Goal: Task Accomplishment & Management: Use online tool/utility

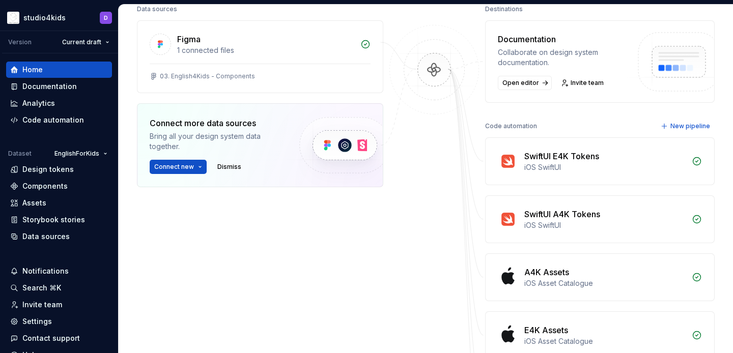
scroll to position [128, 0]
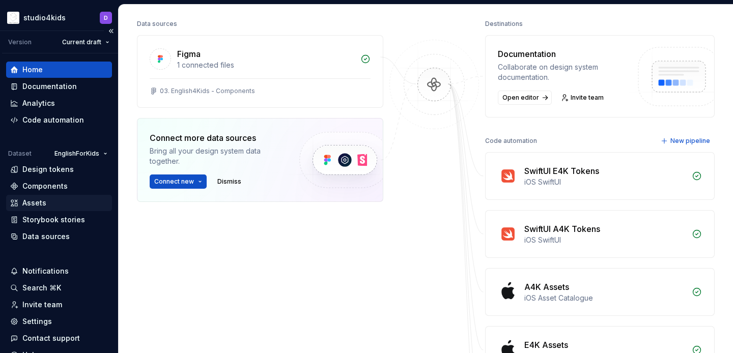
click at [37, 201] on div "Assets" at bounding box center [34, 203] width 24 height 10
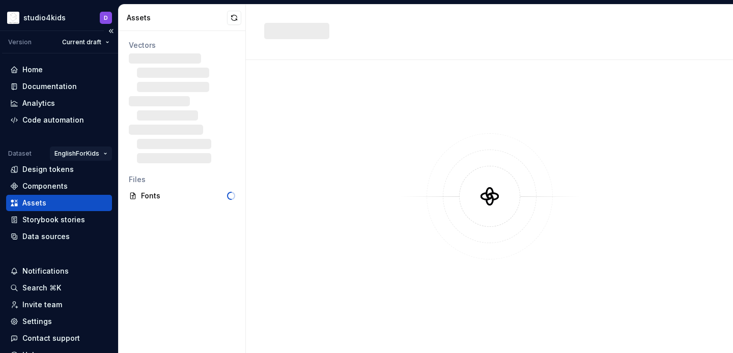
click at [68, 154] on html "studio4kids D Version Current draft Home Documentation Analytics Code automatio…" at bounding box center [366, 176] width 733 height 353
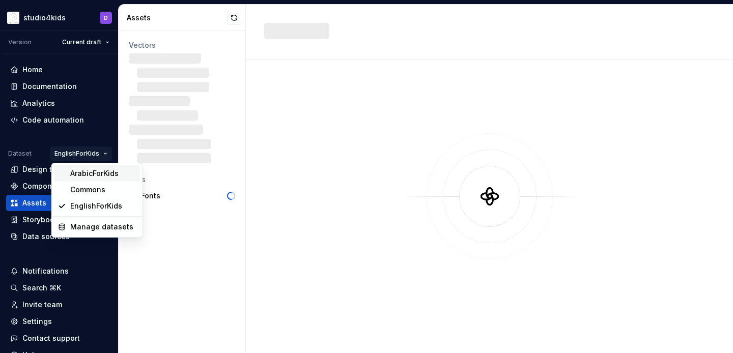
click at [77, 172] on div "ArabicForKids" at bounding box center [103, 174] width 66 height 10
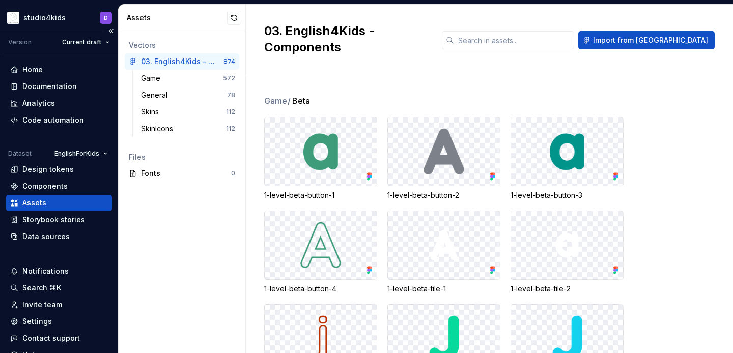
click at [77, 144] on div "Home Documentation Analytics Code automation Dataset EnglishForKids Design toke…" at bounding box center [59, 153] width 106 height 183
click at [79, 147] on html "studio4kids D Version Current draft Home Documentation Analytics Code automatio…" at bounding box center [366, 176] width 733 height 353
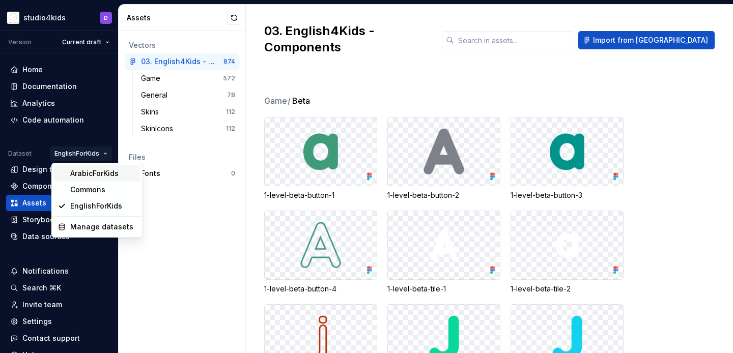
click at [93, 170] on div "ArabicForKids" at bounding box center [103, 174] width 66 height 10
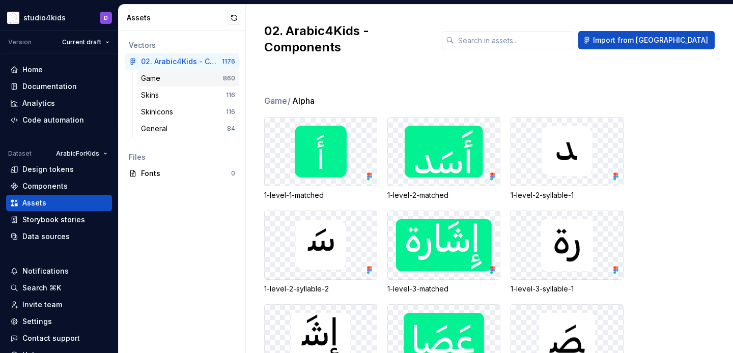
click at [201, 73] on div "Game 860" at bounding box center [188, 78] width 102 height 16
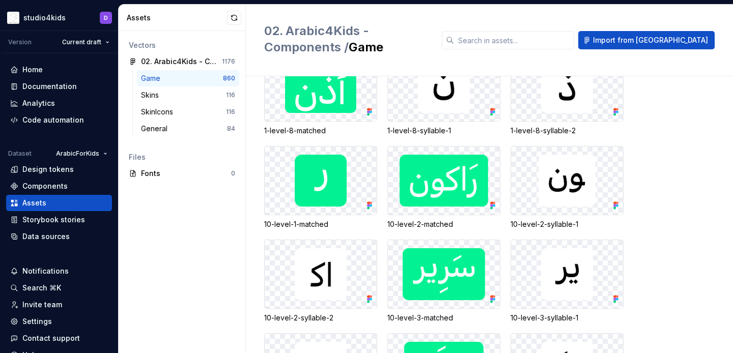
scroll to position [629, 0]
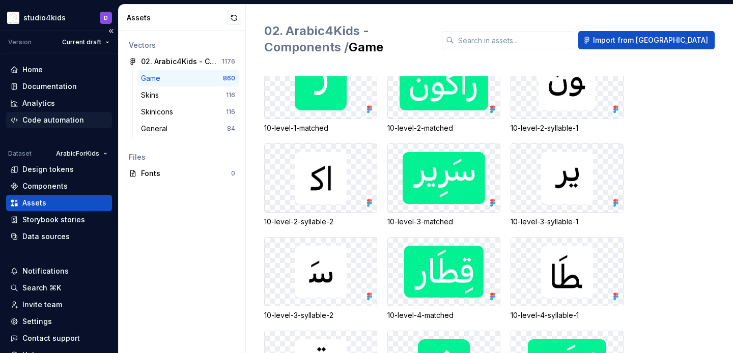
click at [52, 119] on div "Code automation" at bounding box center [53, 120] width 62 height 10
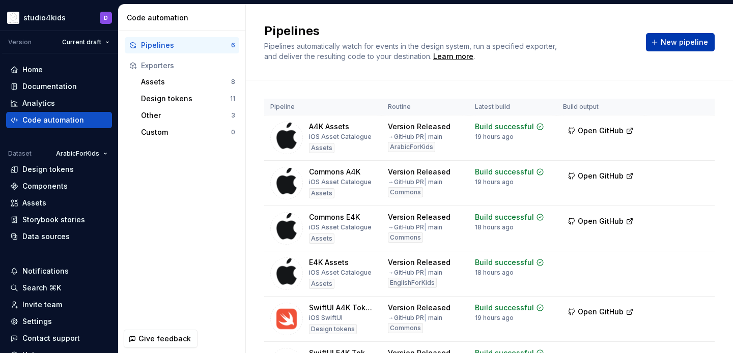
click at [667, 45] on span "New pipeline" at bounding box center [684, 42] width 47 height 10
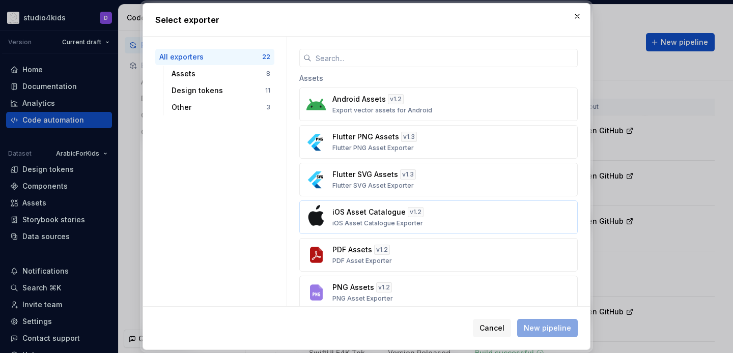
click at [400, 212] on p "iOS Asset Catalogue" at bounding box center [369, 212] width 73 height 10
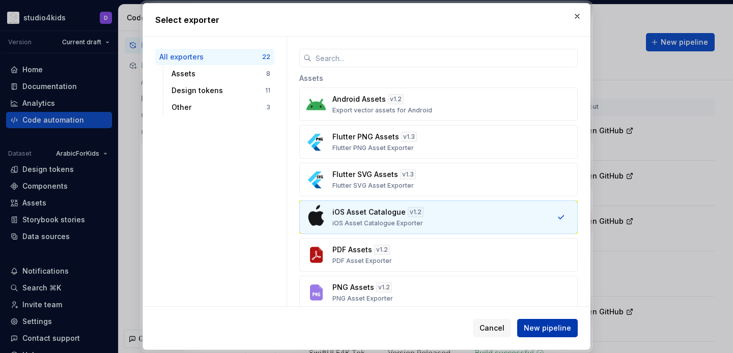
click at [540, 325] on span "New pipeline" at bounding box center [547, 328] width 47 height 10
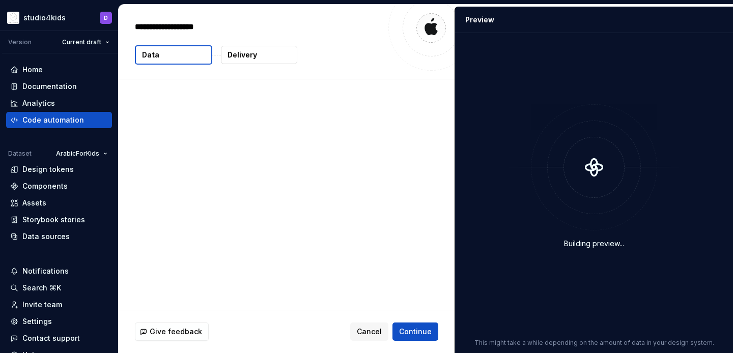
type textarea "*"
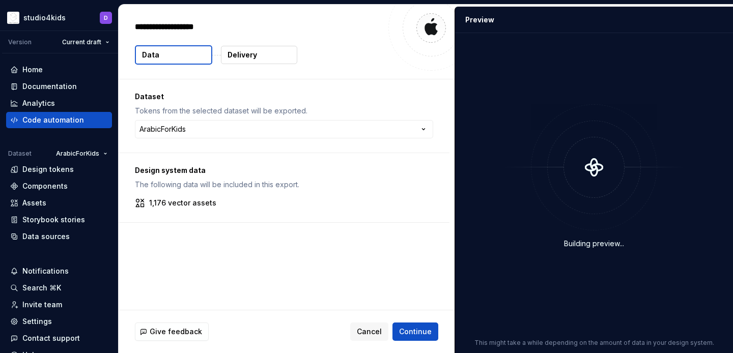
click at [243, 56] on p "Delivery" at bounding box center [243, 55] width 30 height 10
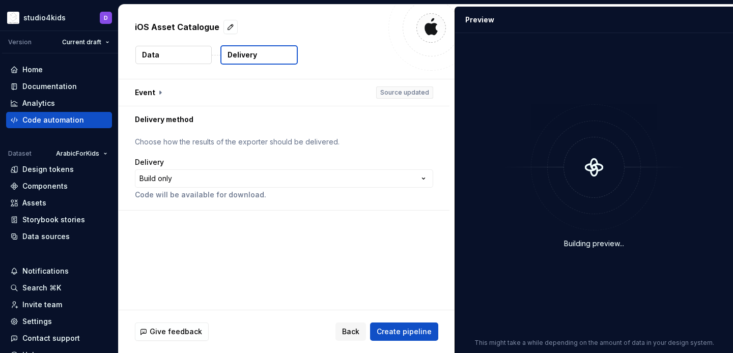
click at [243, 56] on p "Delivery" at bounding box center [243, 55] width 30 height 10
click at [214, 94] on button "button" at bounding box center [284, 92] width 331 height 26
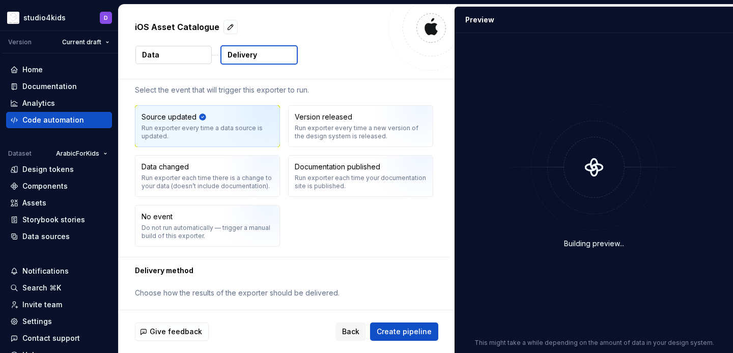
scroll to position [77, 0]
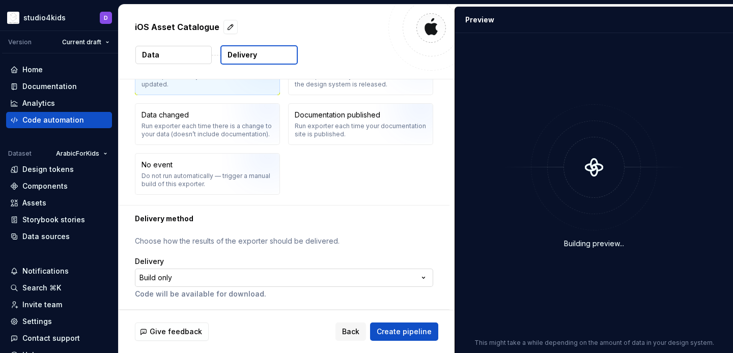
click at [229, 279] on html "**********" at bounding box center [366, 176] width 733 height 353
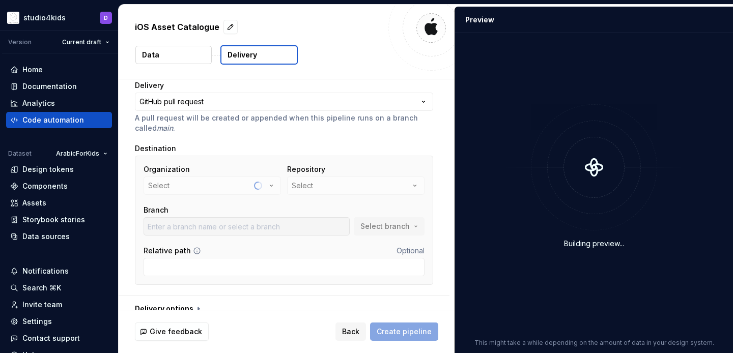
scroll to position [0, 0]
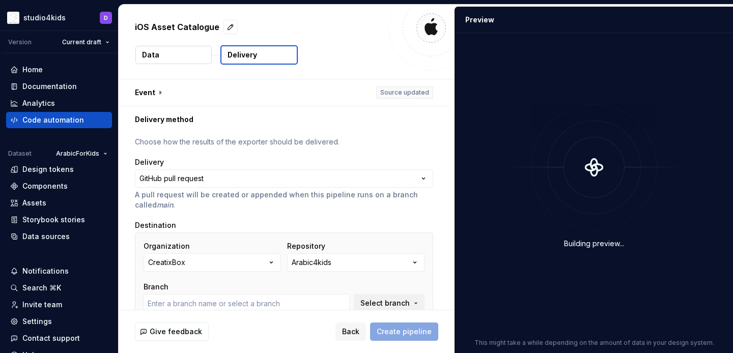
type input "develop"
click at [252, 269] on button "CreatixBox" at bounding box center [212, 263] width 137 height 18
click at [342, 241] on div "Repository" at bounding box center [355, 246] width 137 height 10
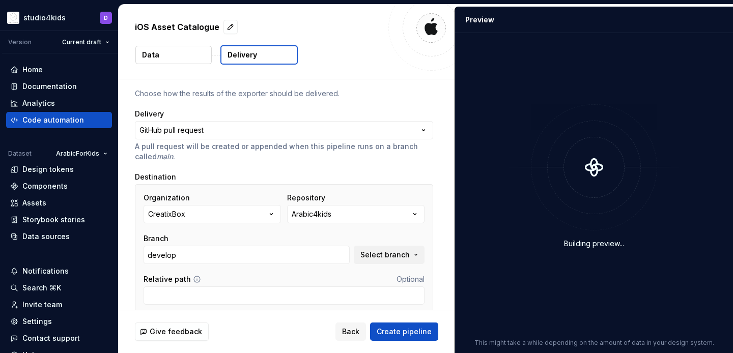
scroll to position [90, 0]
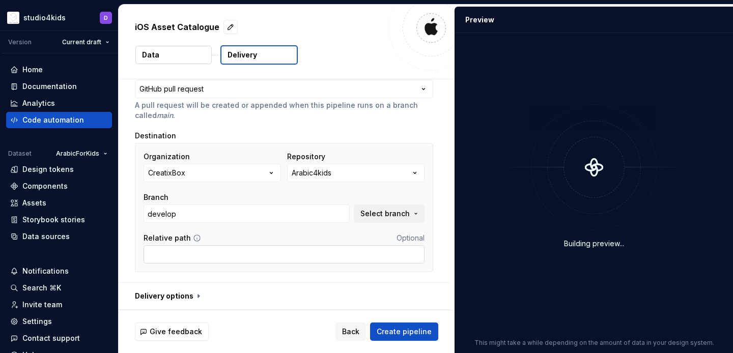
click at [272, 256] on input "Relative path" at bounding box center [284, 254] width 281 height 18
click at [349, 332] on span "Back" at bounding box center [350, 332] width 17 height 10
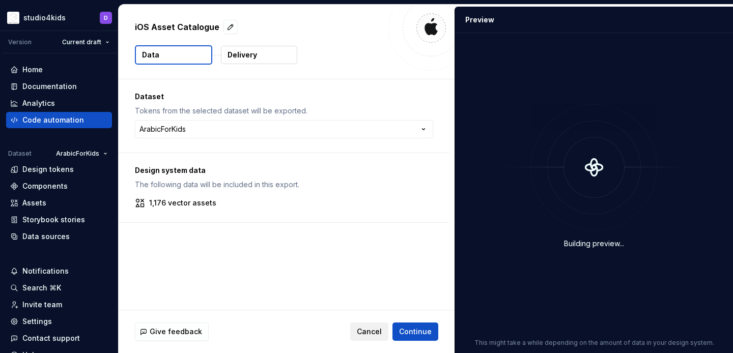
click at [375, 332] on span "Cancel" at bounding box center [369, 332] width 25 height 10
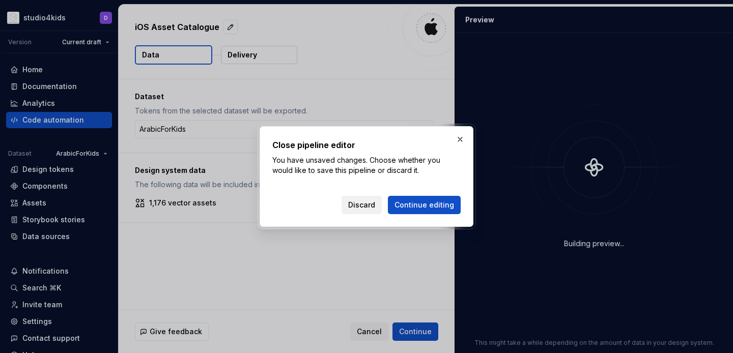
click at [368, 208] on span "Discard" at bounding box center [361, 205] width 27 height 10
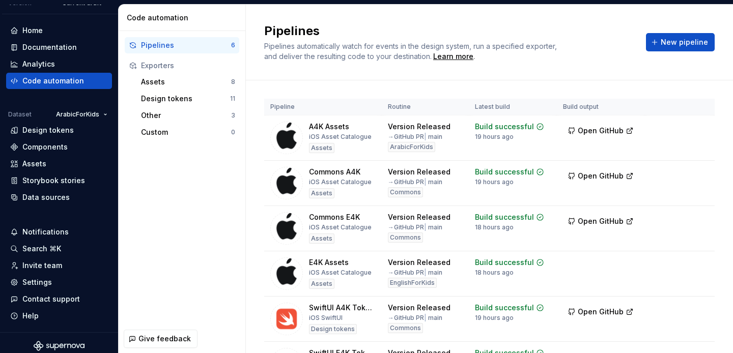
scroll to position [37, 0]
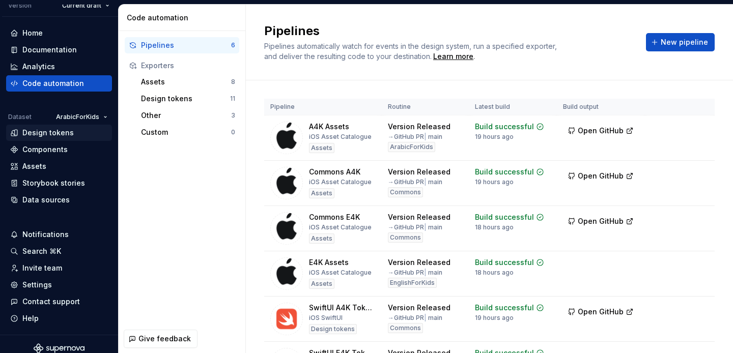
click at [43, 133] on div "Design tokens" at bounding box center [47, 133] width 51 height 10
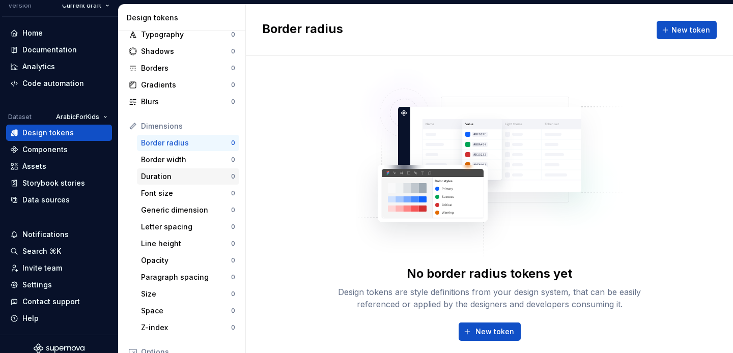
scroll to position [204, 0]
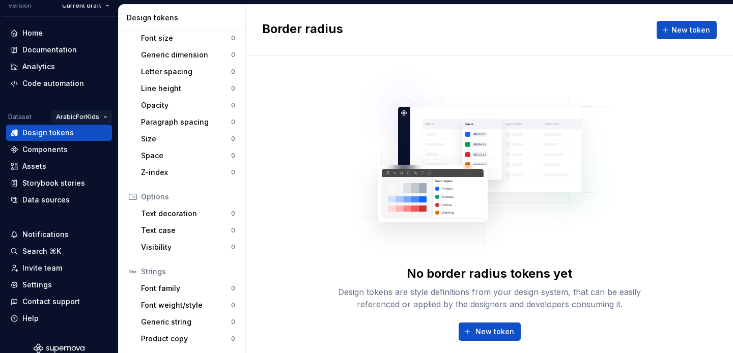
click at [73, 114] on html "studio4kids D Version Current draft Home Documentation Analytics Code automatio…" at bounding box center [366, 176] width 733 height 353
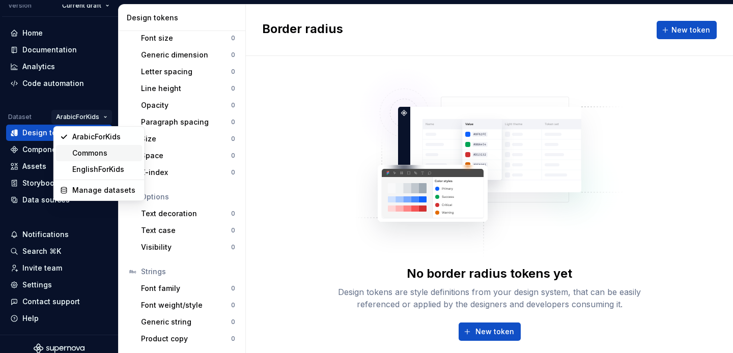
click at [88, 155] on div "Commons" at bounding box center [105, 153] width 66 height 10
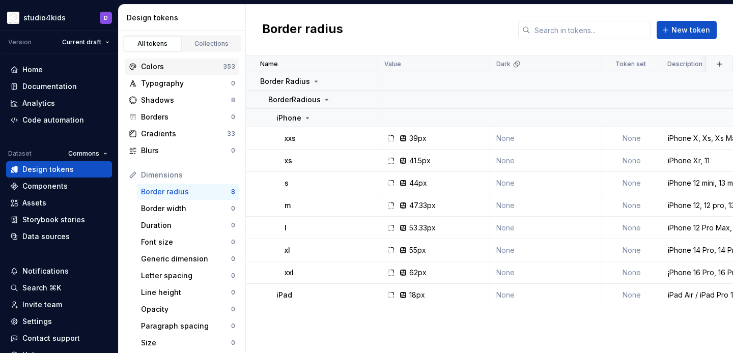
click at [146, 65] on div "Colors" at bounding box center [182, 67] width 82 height 10
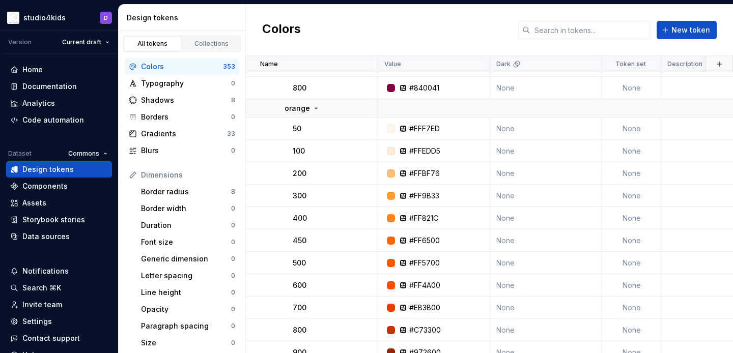
scroll to position [341, 0]
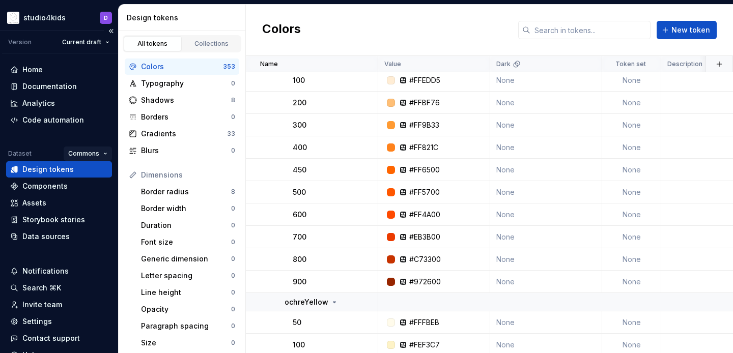
click at [91, 152] on html "studio4kids D Version Current draft Home Documentation Analytics Code automatio…" at bounding box center [366, 176] width 733 height 353
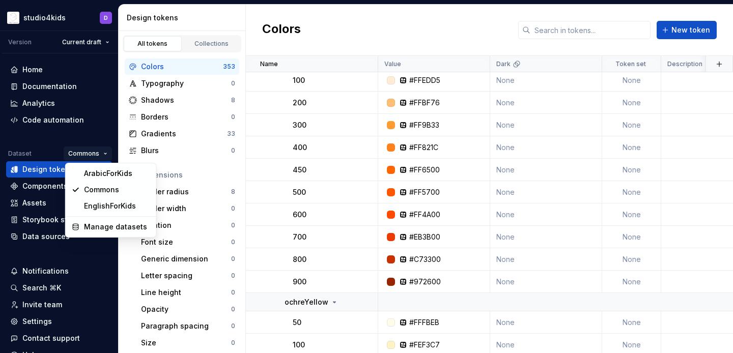
click at [339, 38] on html "studio4kids D Version Current draft Home Documentation Analytics Code automatio…" at bounding box center [366, 176] width 733 height 353
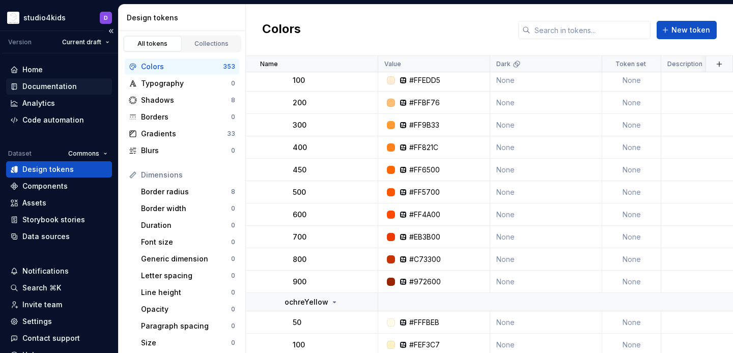
click at [58, 88] on div "Documentation" at bounding box center [49, 86] width 54 height 10
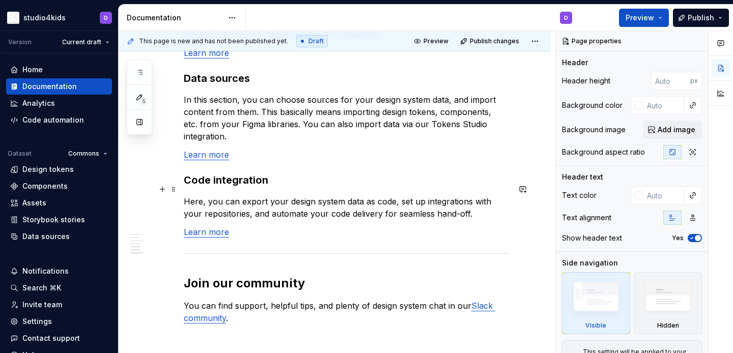
scroll to position [949, 0]
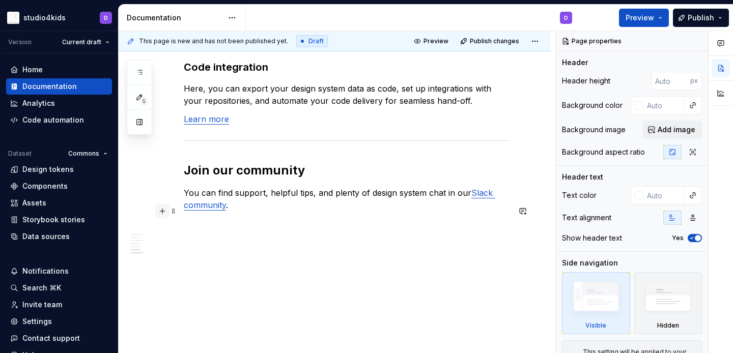
click at [161, 213] on button "button" at bounding box center [162, 211] width 14 height 14
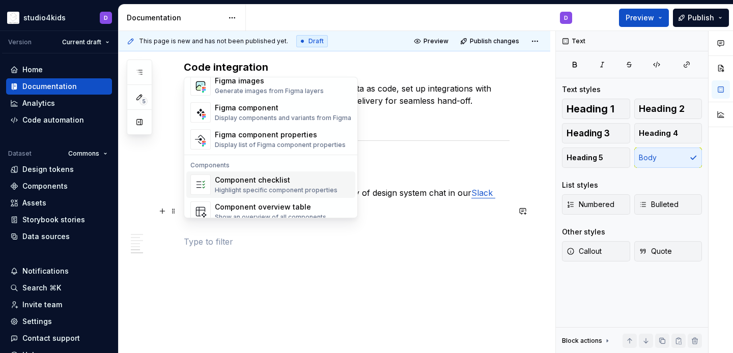
scroll to position [970, 0]
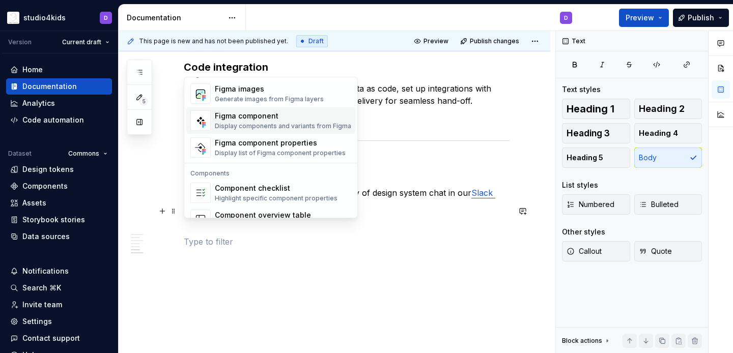
click at [226, 118] on div "Figma component" at bounding box center [283, 116] width 136 height 10
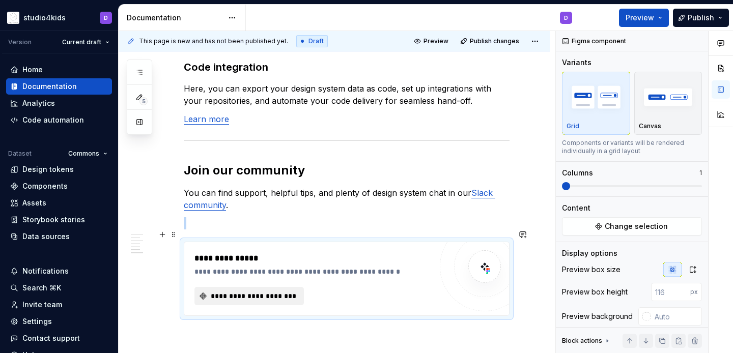
click at [268, 291] on span "**********" at bounding box center [253, 296] width 88 height 10
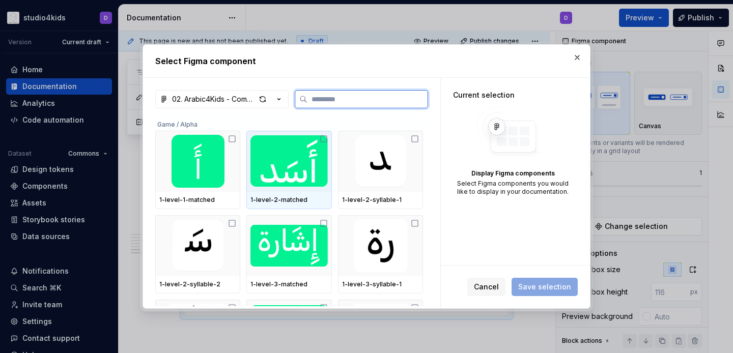
click at [299, 181] on img at bounding box center [289, 161] width 77 height 53
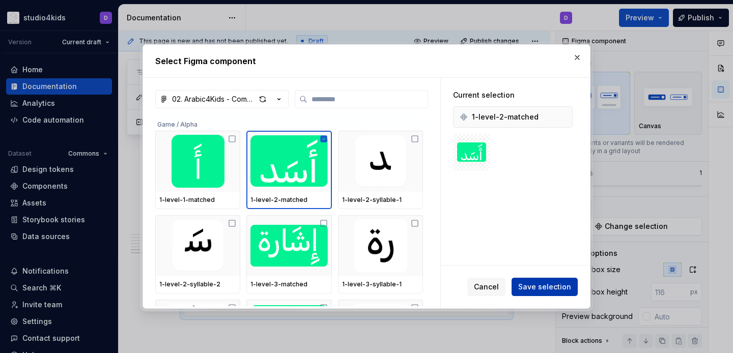
click at [522, 287] on span "Save selection" at bounding box center [544, 287] width 53 height 10
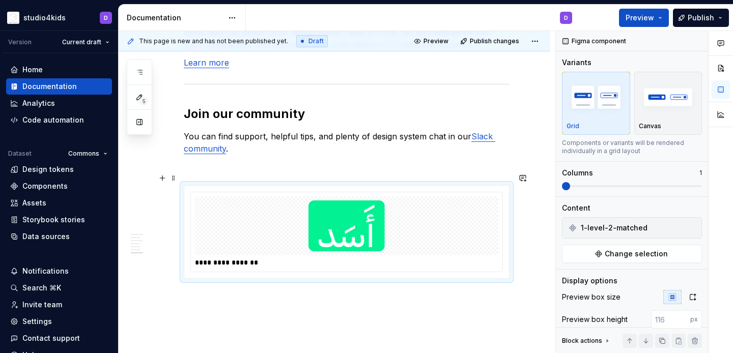
scroll to position [1010, 0]
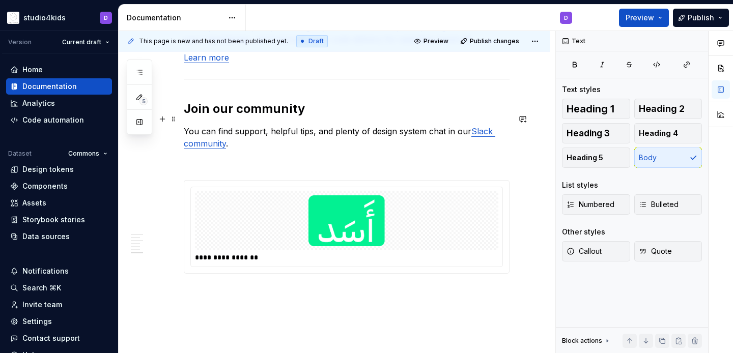
click at [289, 125] on p "You can find support, helpful tips, and plenty of design system chat in our Sla…" at bounding box center [347, 137] width 326 height 24
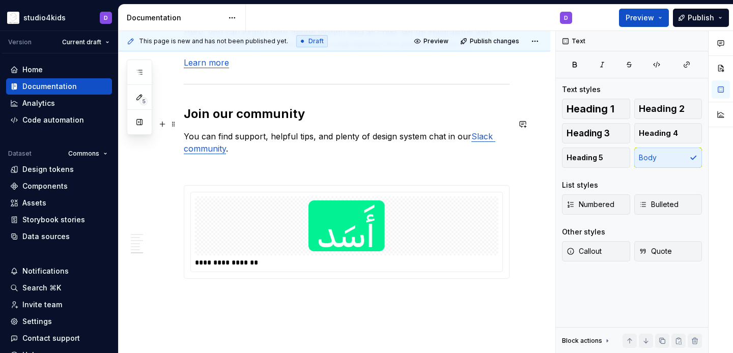
click at [342, 130] on p "You can find support, helpful tips, and plenty of design system chat in our Sla…" at bounding box center [347, 142] width 326 height 24
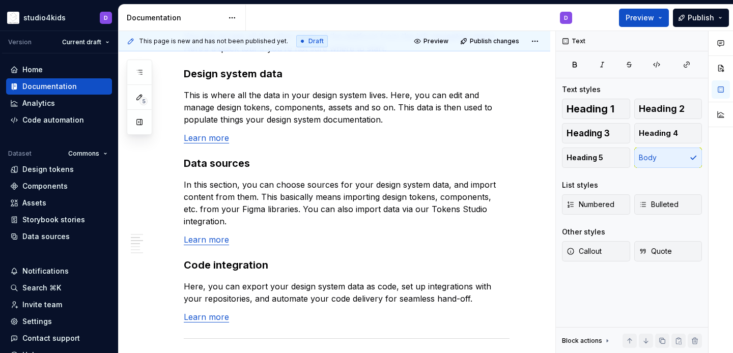
scroll to position [1061, 0]
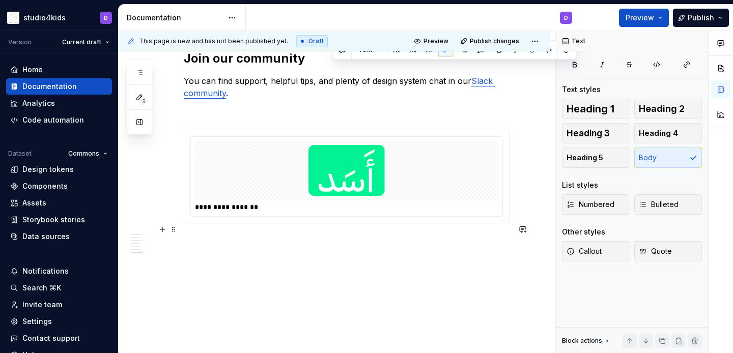
click at [400, 236] on p at bounding box center [347, 242] width 326 height 12
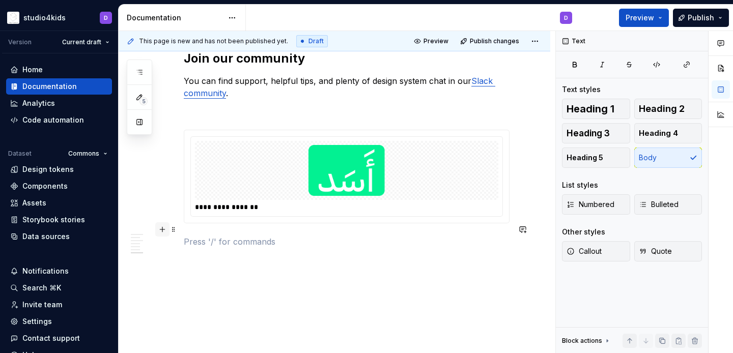
click at [162, 229] on button "button" at bounding box center [162, 230] width 14 height 14
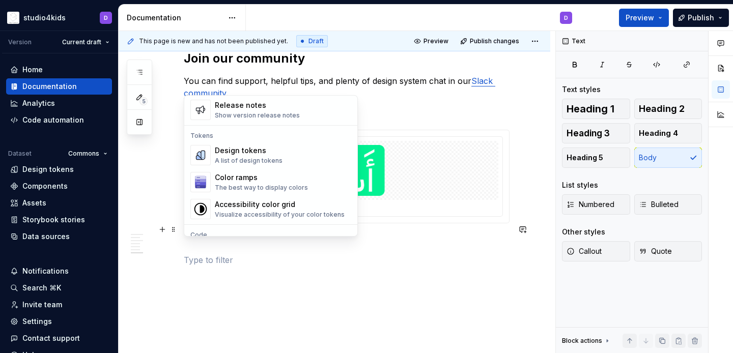
scroll to position [676, 0]
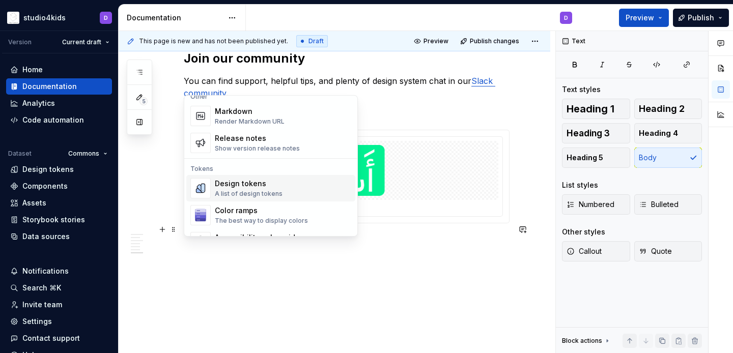
click at [238, 189] on div "Design tokens A list of design tokens" at bounding box center [249, 188] width 68 height 19
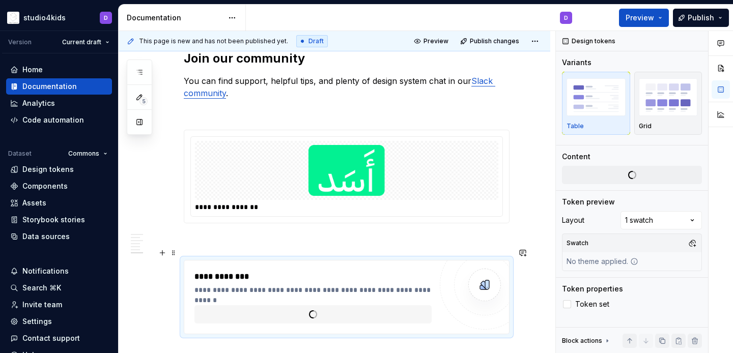
type textarea "*"
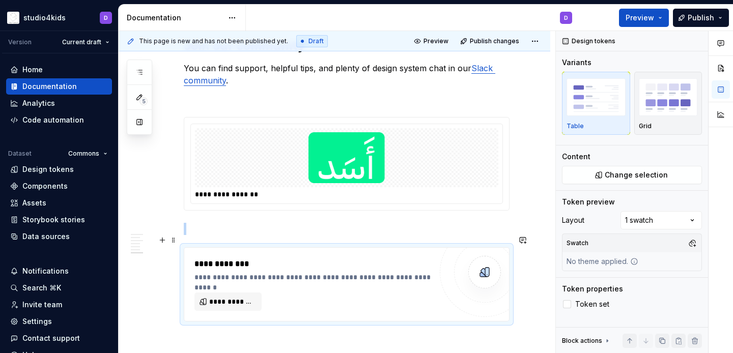
scroll to position [1102, 0]
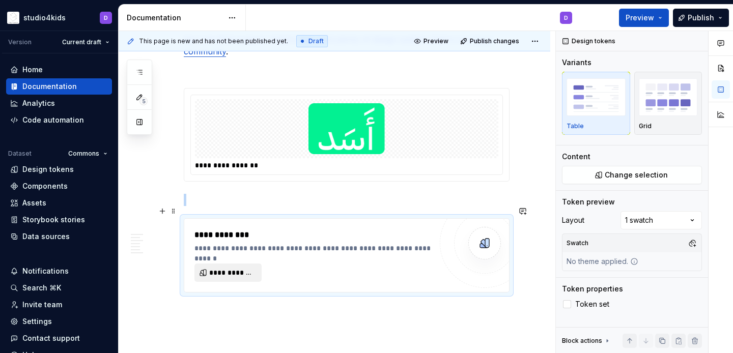
click at [244, 268] on span "**********" at bounding box center [232, 273] width 46 height 10
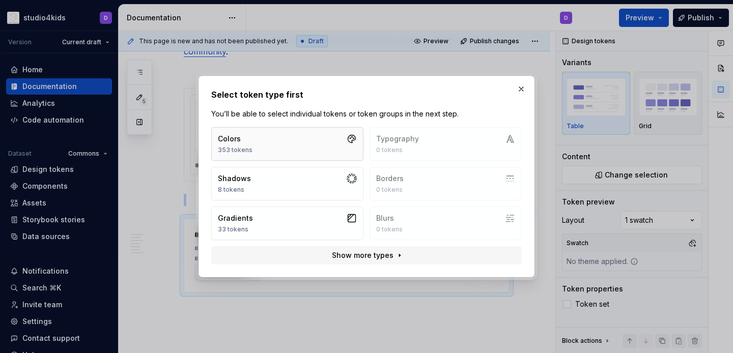
click at [283, 129] on button "Colors 353 tokens" at bounding box center [287, 144] width 152 height 34
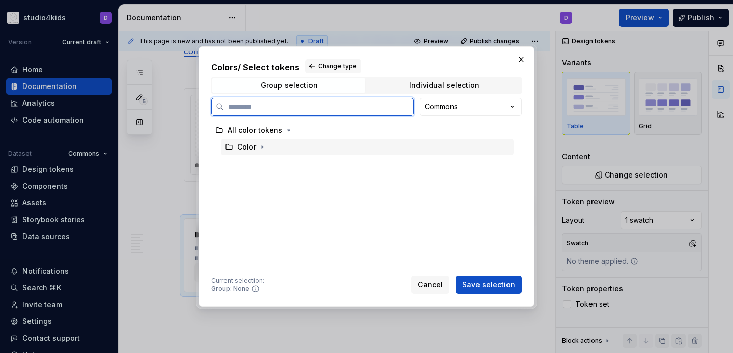
click at [282, 147] on div "Color" at bounding box center [367, 147] width 293 height 16
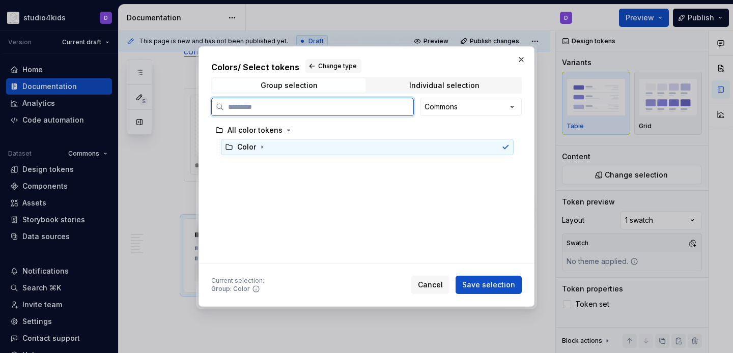
click at [255, 147] on div "Color" at bounding box center [246, 147] width 19 height 10
click at [258, 145] on icon "button" at bounding box center [262, 147] width 8 height 8
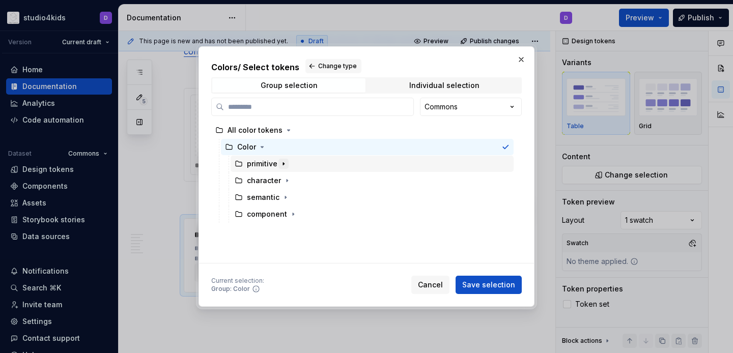
click at [283, 162] on icon "button" at bounding box center [284, 164] width 8 height 8
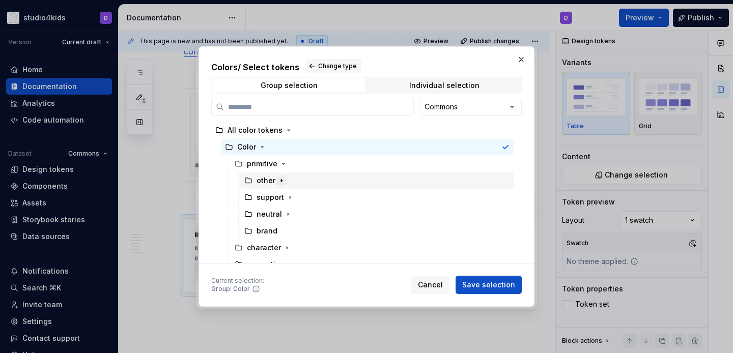
click at [281, 182] on icon "button" at bounding box center [282, 181] width 8 height 8
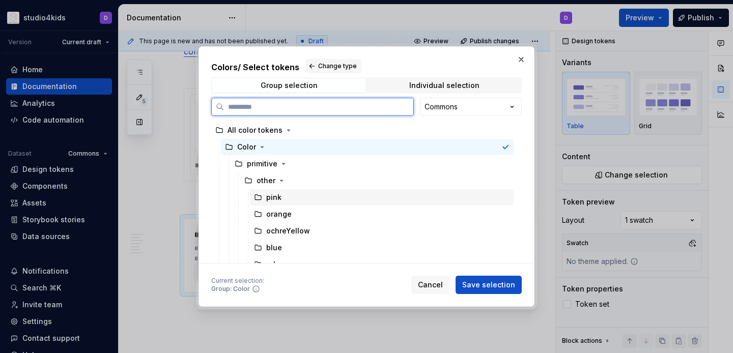
click at [278, 195] on div "pink" at bounding box center [273, 197] width 15 height 10
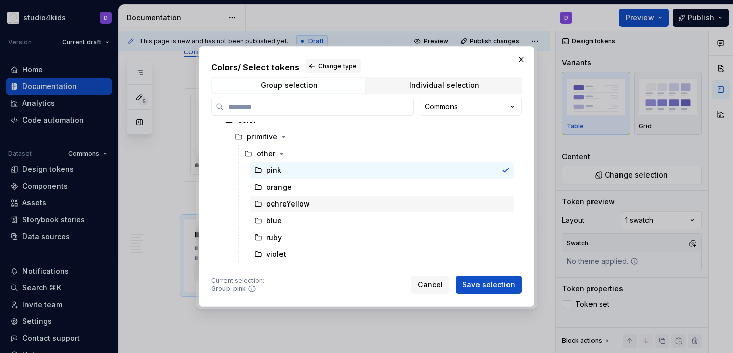
scroll to position [30, 0]
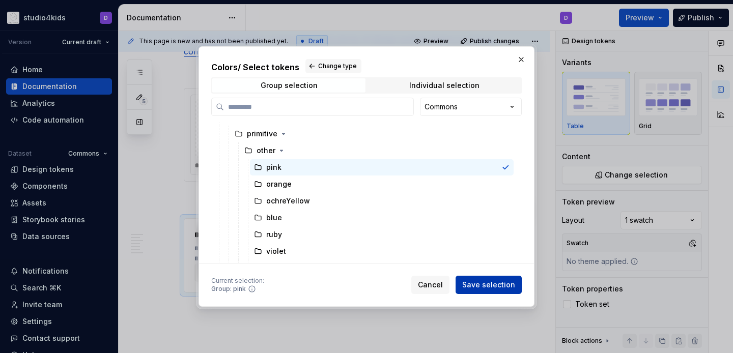
click at [465, 280] on button "Save selection" at bounding box center [489, 285] width 66 height 18
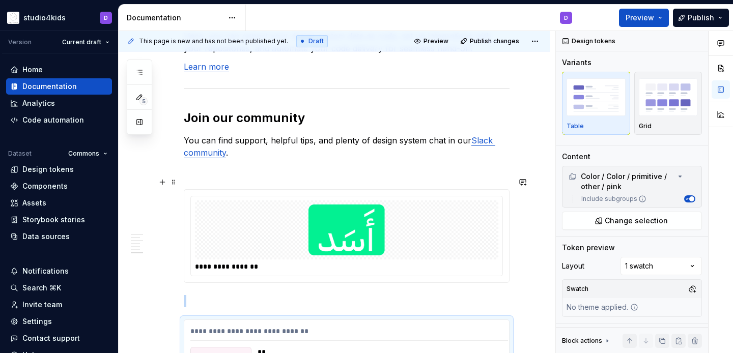
scroll to position [1002, 0]
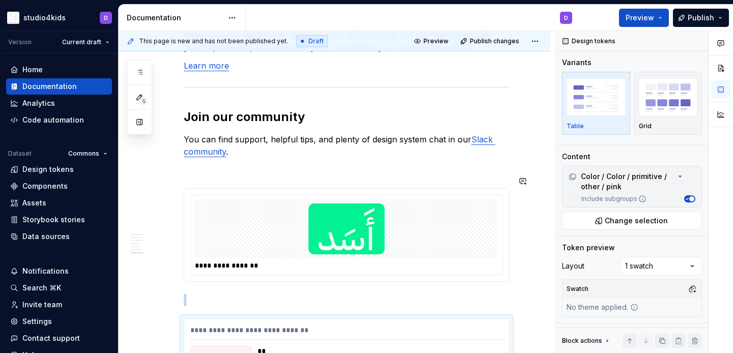
click at [453, 294] on p at bounding box center [347, 300] width 326 height 12
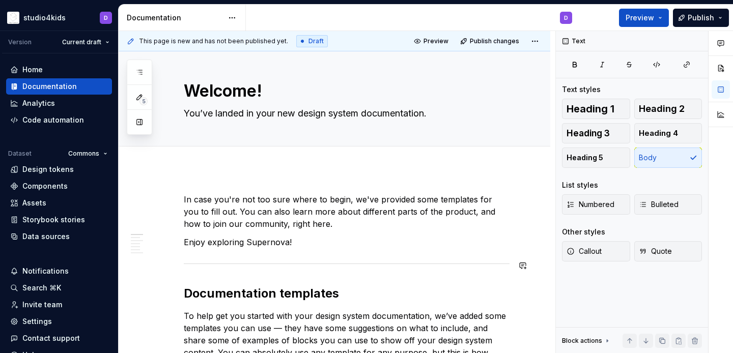
scroll to position [0, 0]
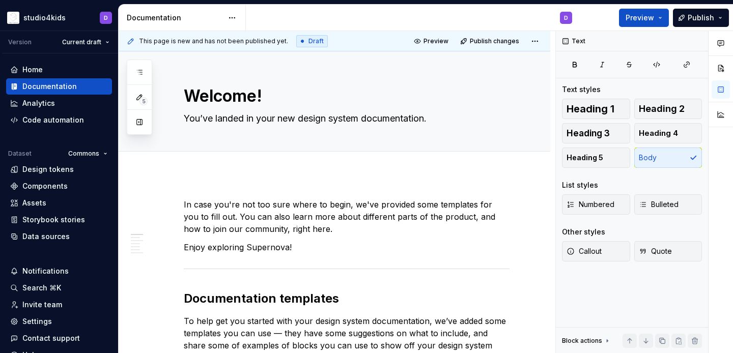
type textarea "*"
